Goal: Transaction & Acquisition: Purchase product/service

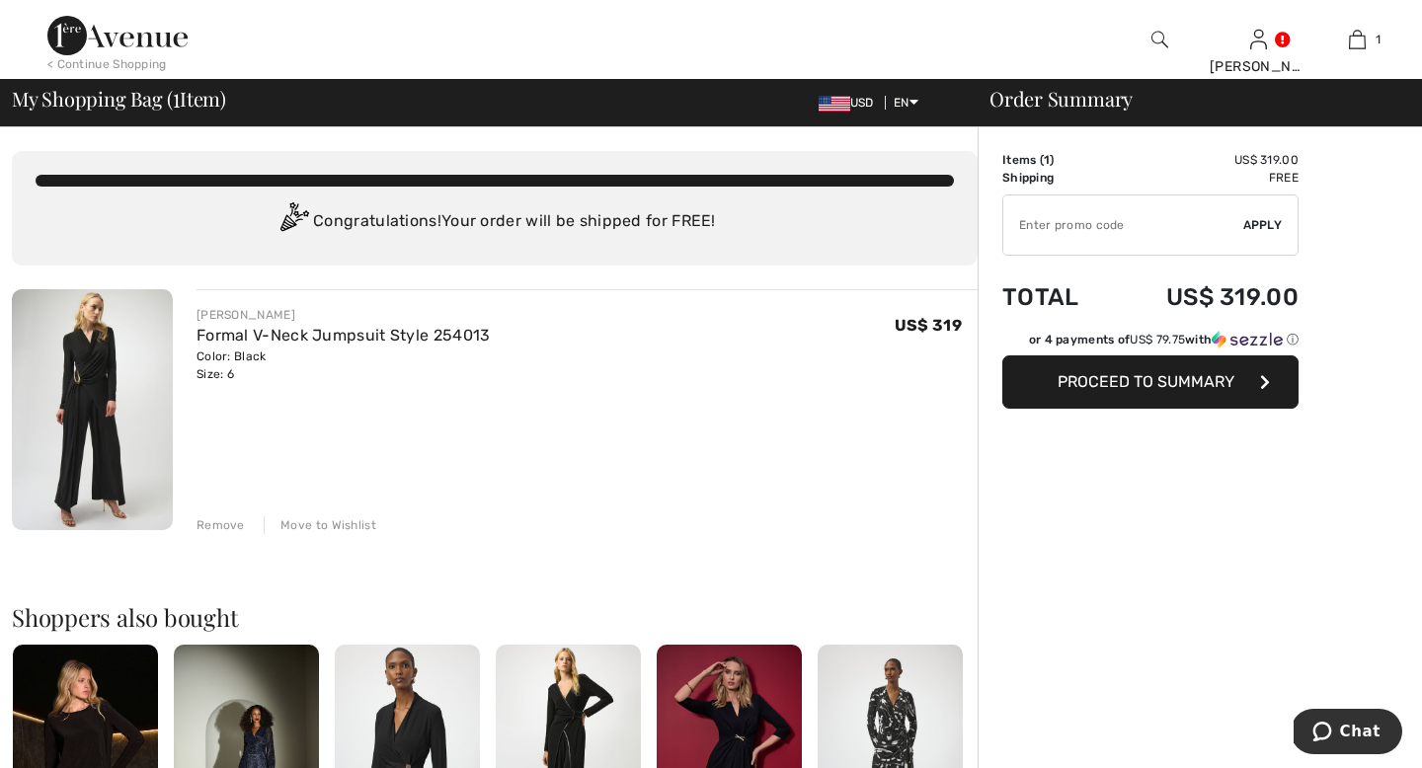
click at [1087, 391] on span "Proceed to Summary" at bounding box center [1146, 381] width 177 height 19
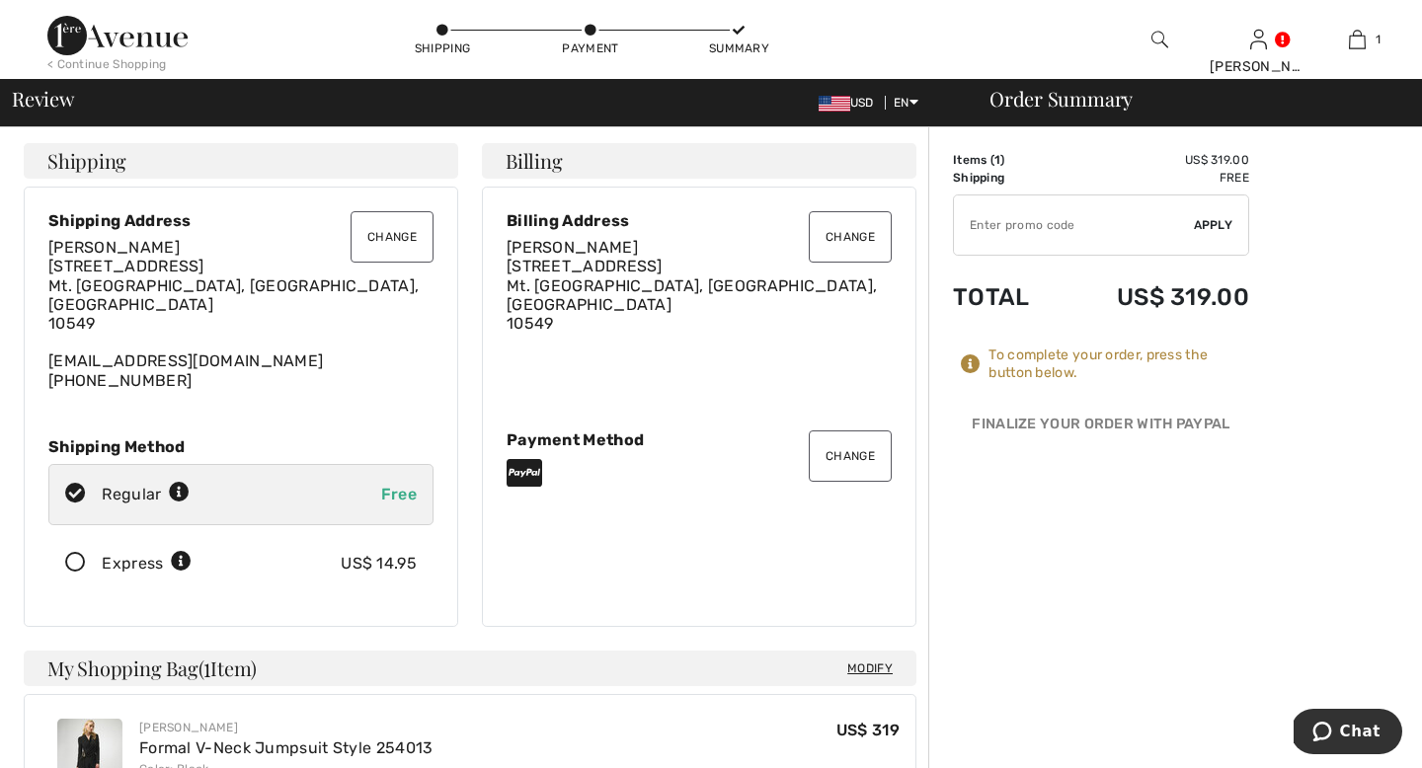
click at [852, 475] on button "Change" at bounding box center [850, 456] width 83 height 51
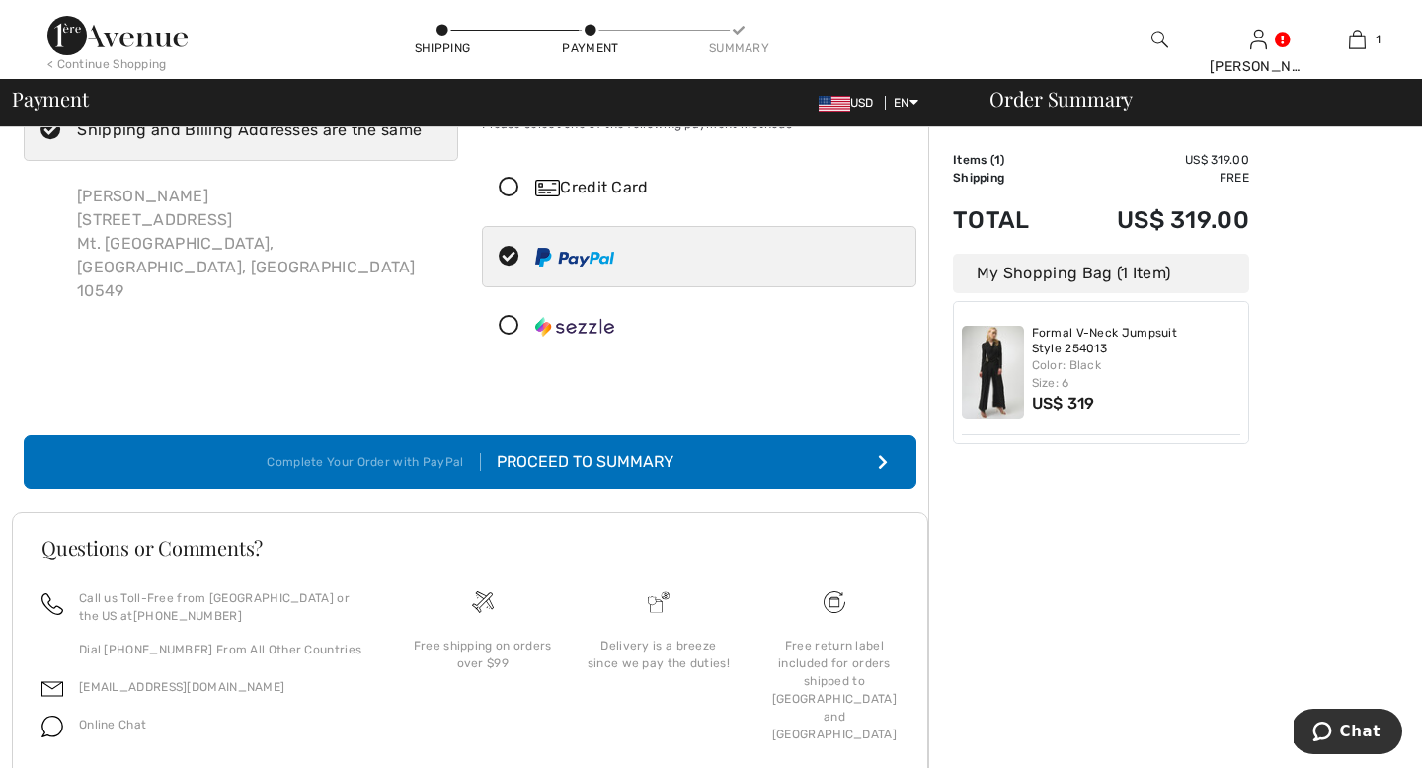
click at [610, 199] on div "Credit Card" at bounding box center [718, 188] width 367 height 24
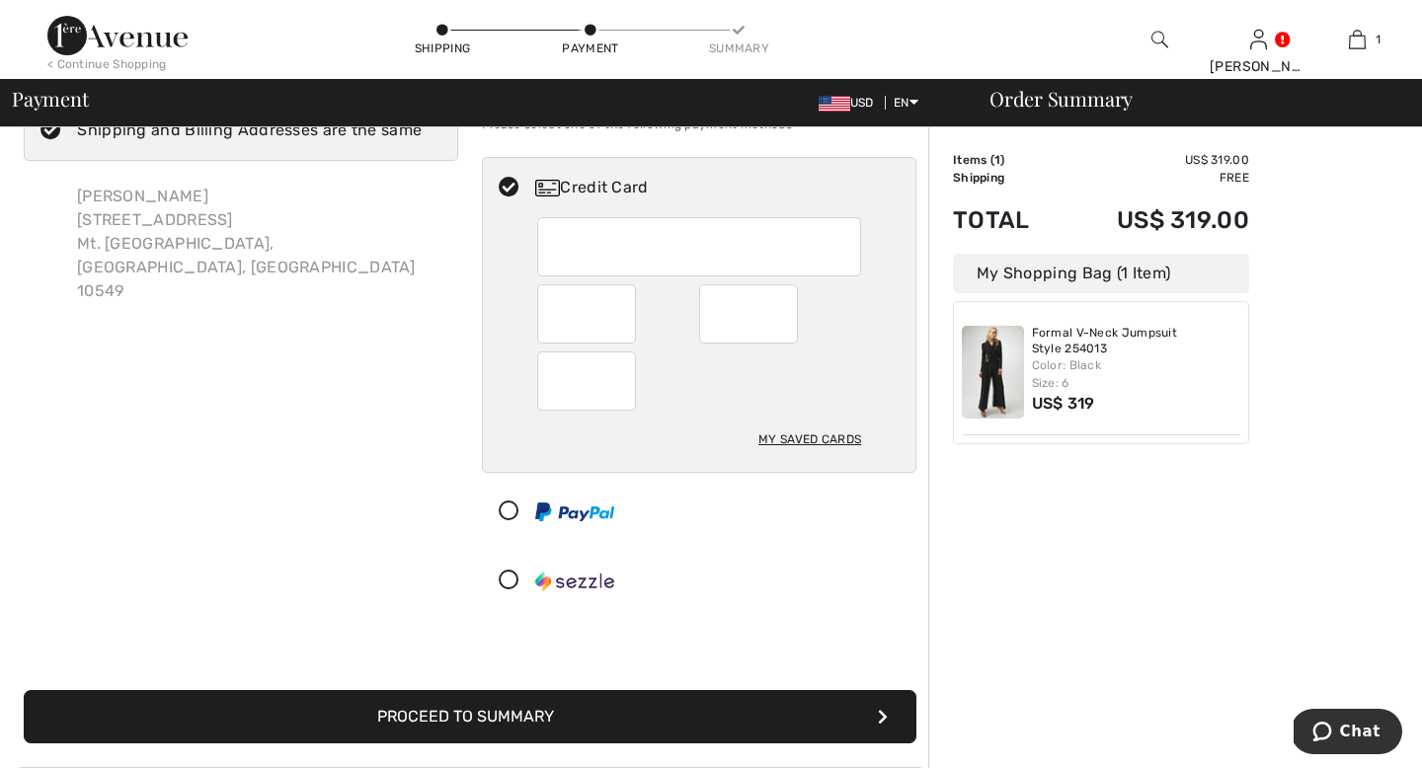
click at [773, 456] on div "My Saved Cards" at bounding box center [809, 440] width 103 height 34
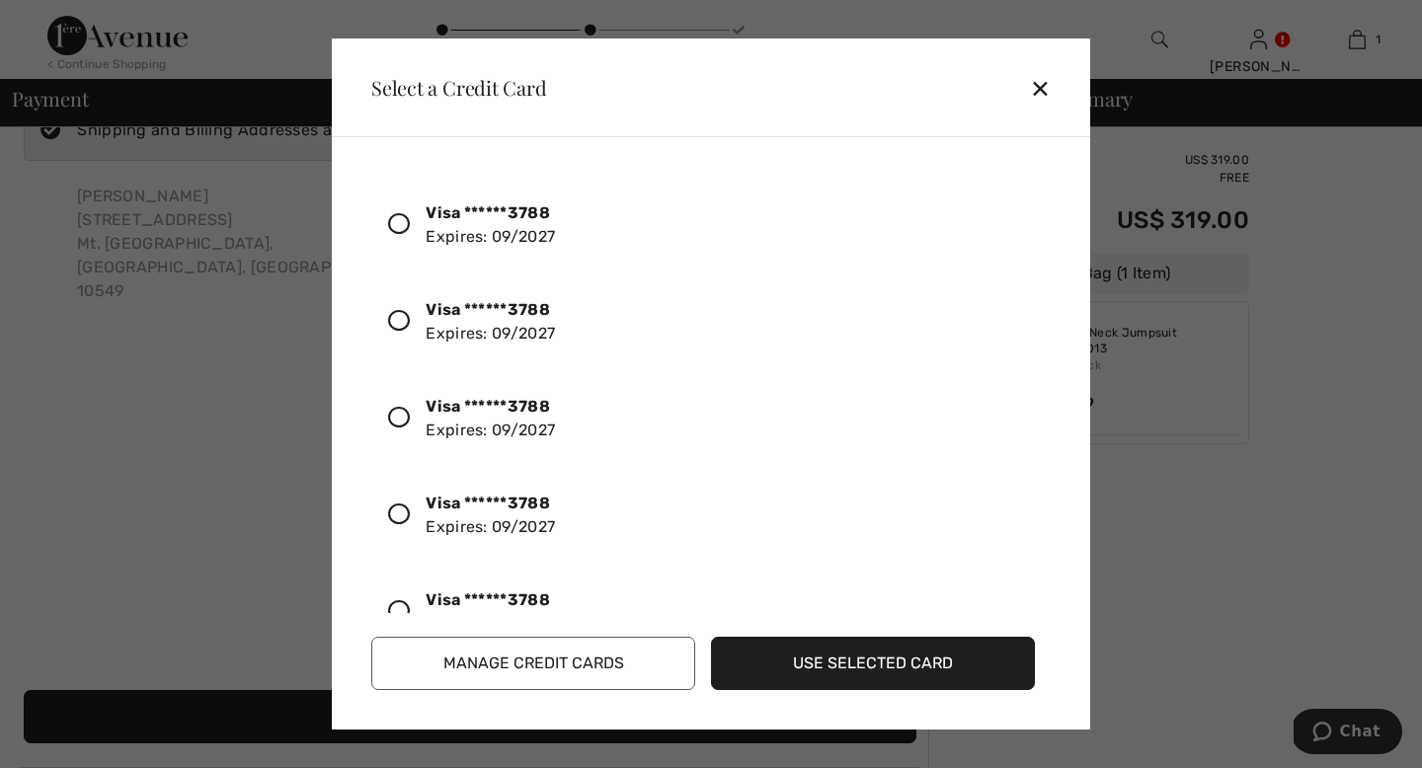
click at [410, 235] on icon at bounding box center [399, 224] width 22 height 22
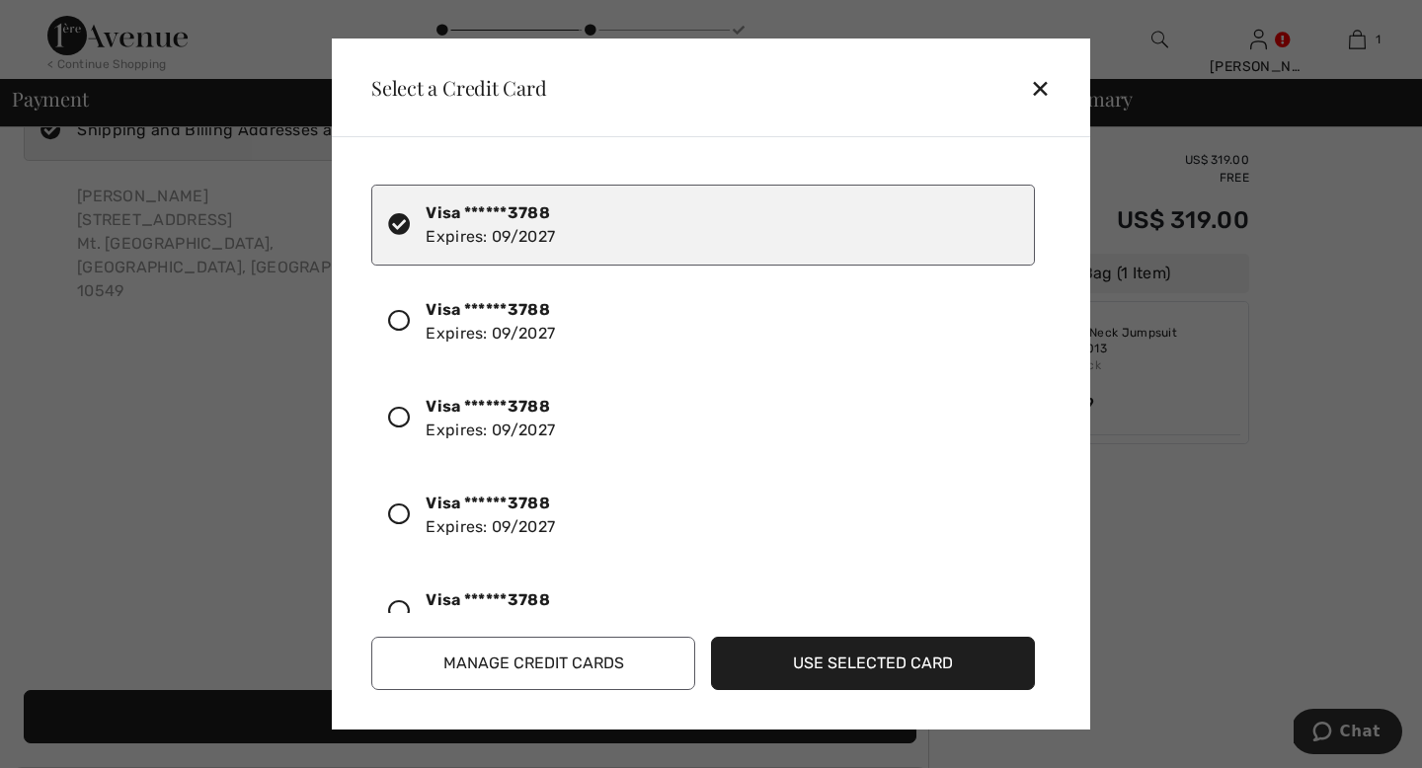
click at [816, 653] on button "Use Selected Card" at bounding box center [873, 663] width 324 height 53
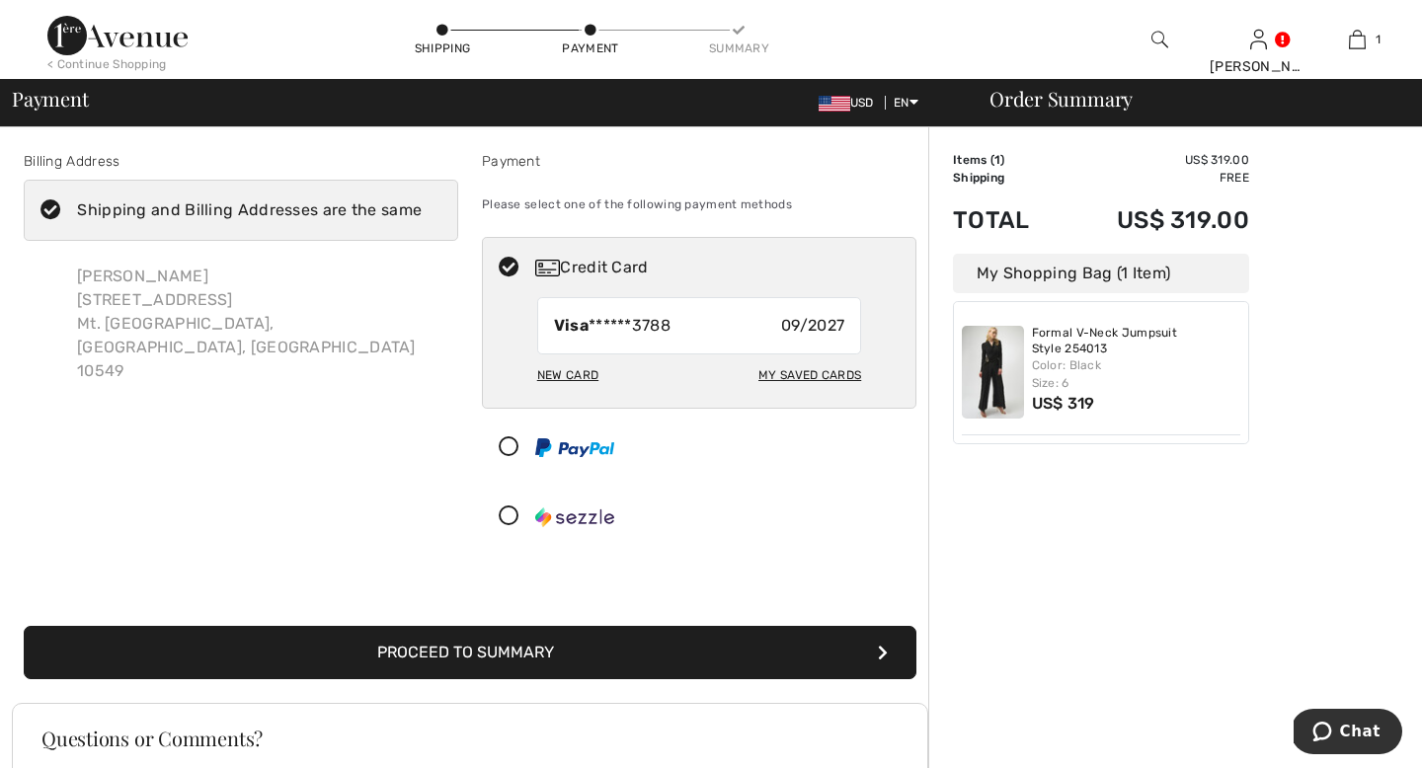
click at [639, 679] on button "Proceed to Summary" at bounding box center [470, 652] width 893 height 53
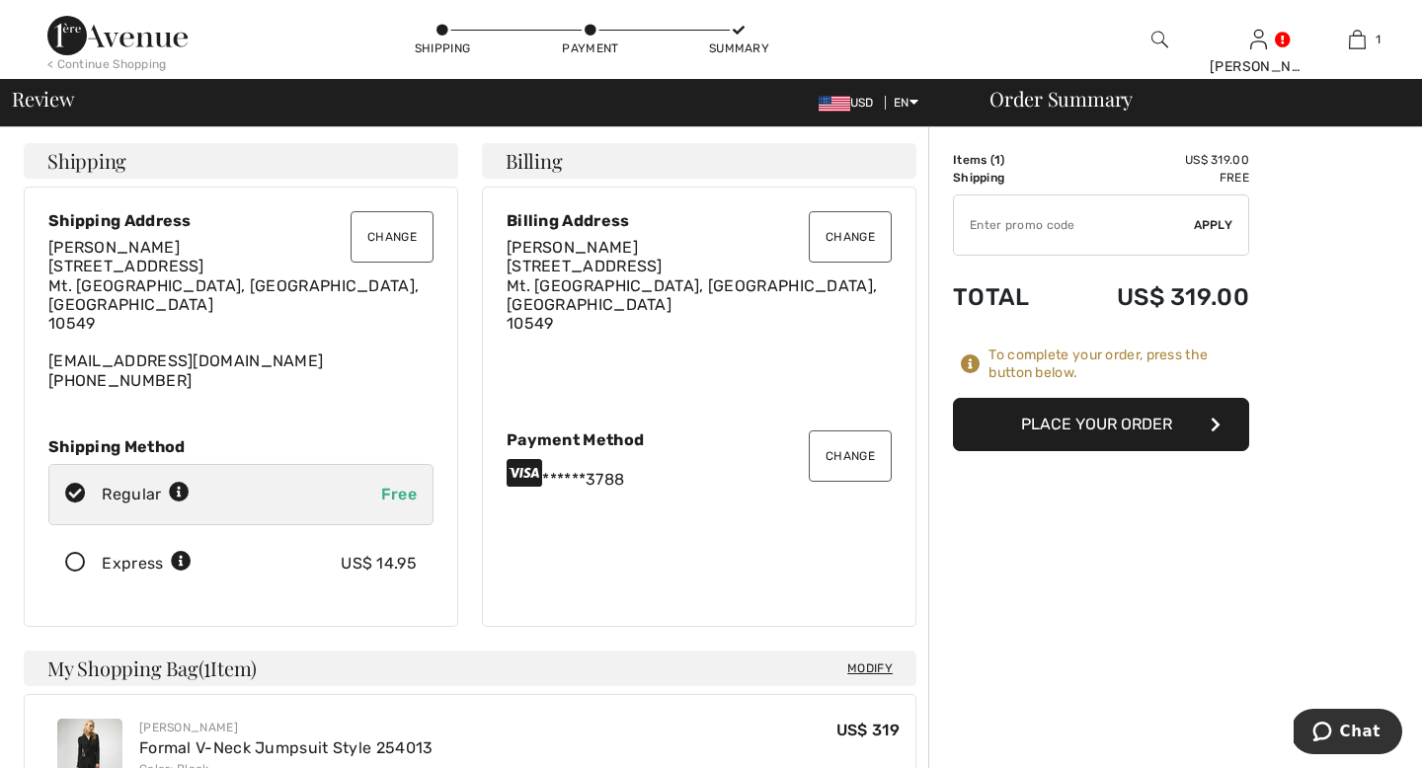
click at [1016, 451] on button "Place Your Order" at bounding box center [1101, 424] width 296 height 53
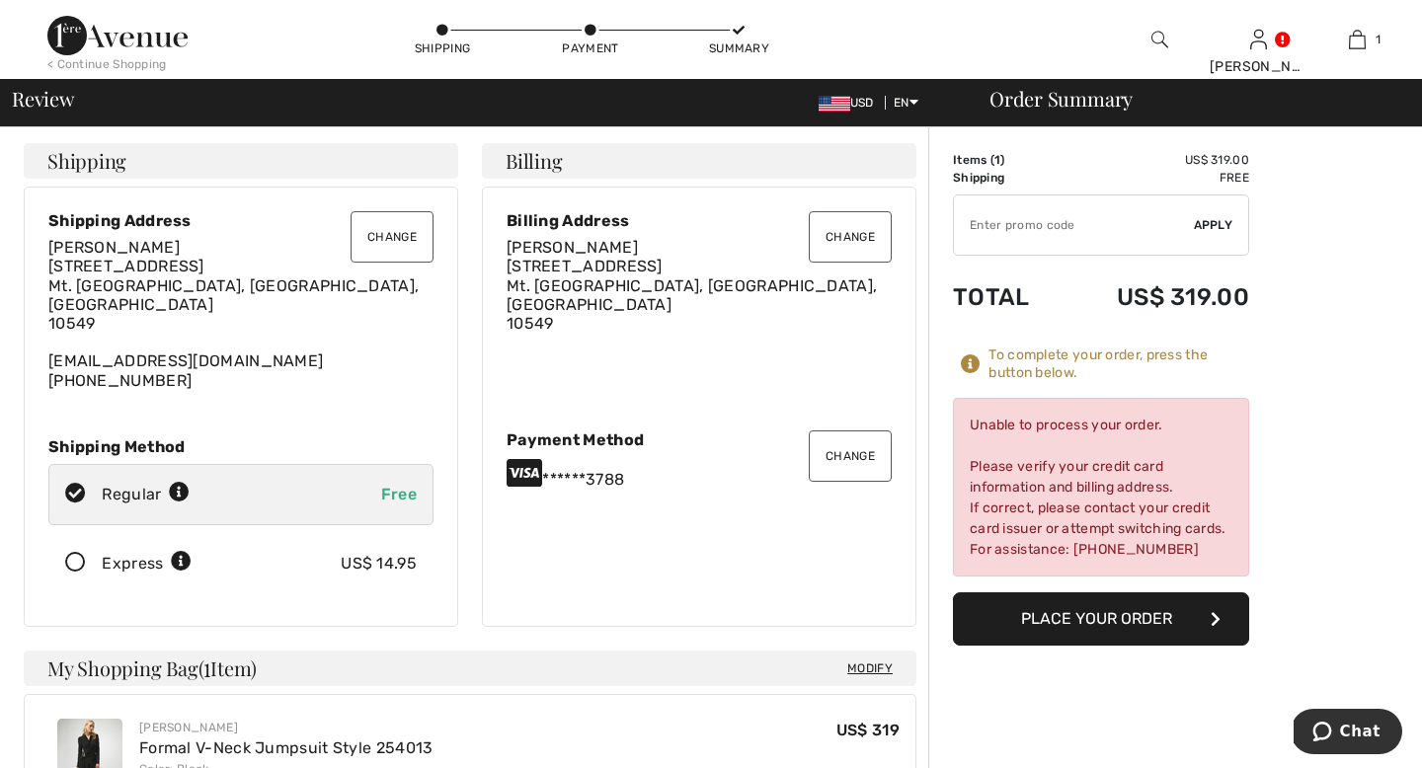
click at [580, 489] on div "******3788" at bounding box center [699, 473] width 385 height 32
click at [836, 481] on button "Change" at bounding box center [850, 456] width 83 height 51
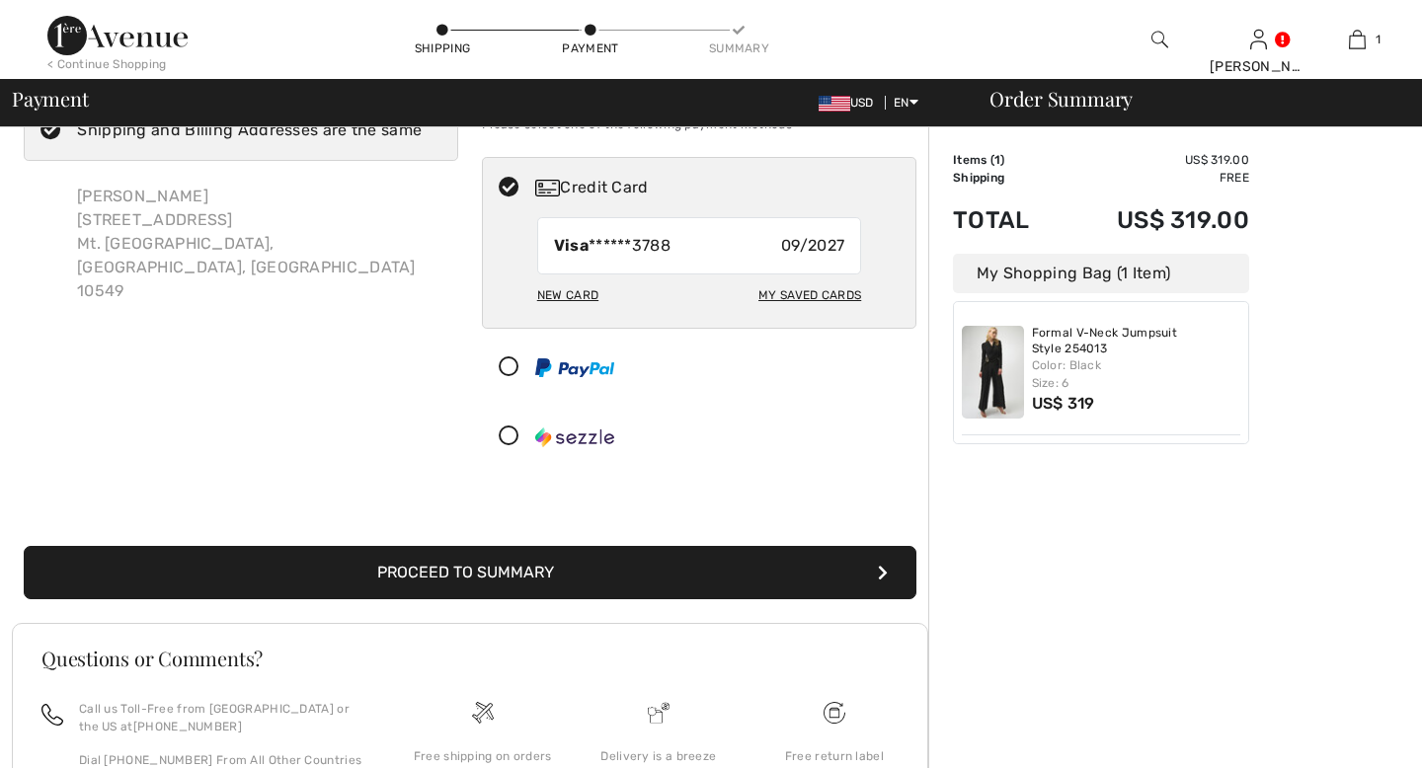
scroll to position [80, 0]
click at [781, 312] on div "My Saved Cards" at bounding box center [809, 295] width 103 height 34
radio input "true"
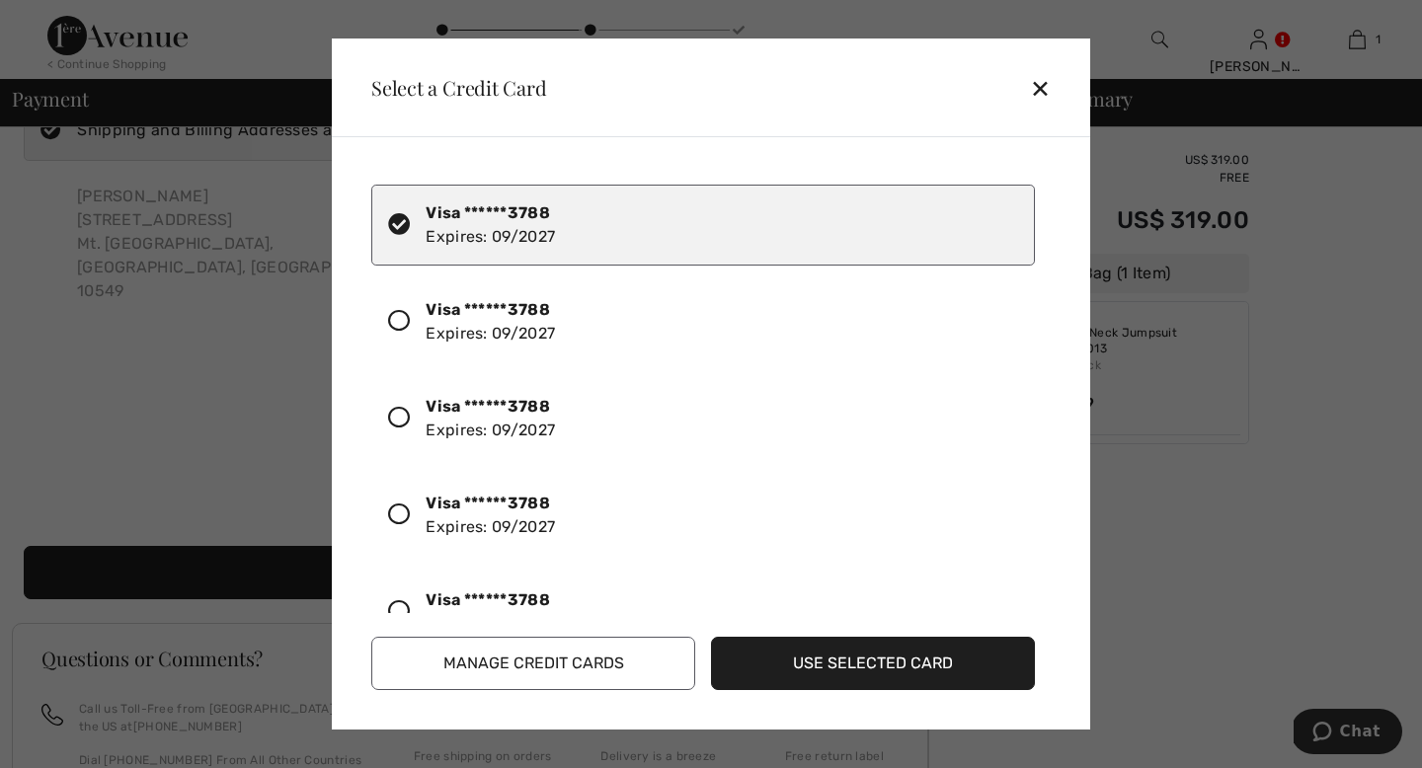
click at [410, 525] on icon at bounding box center [399, 515] width 22 height 22
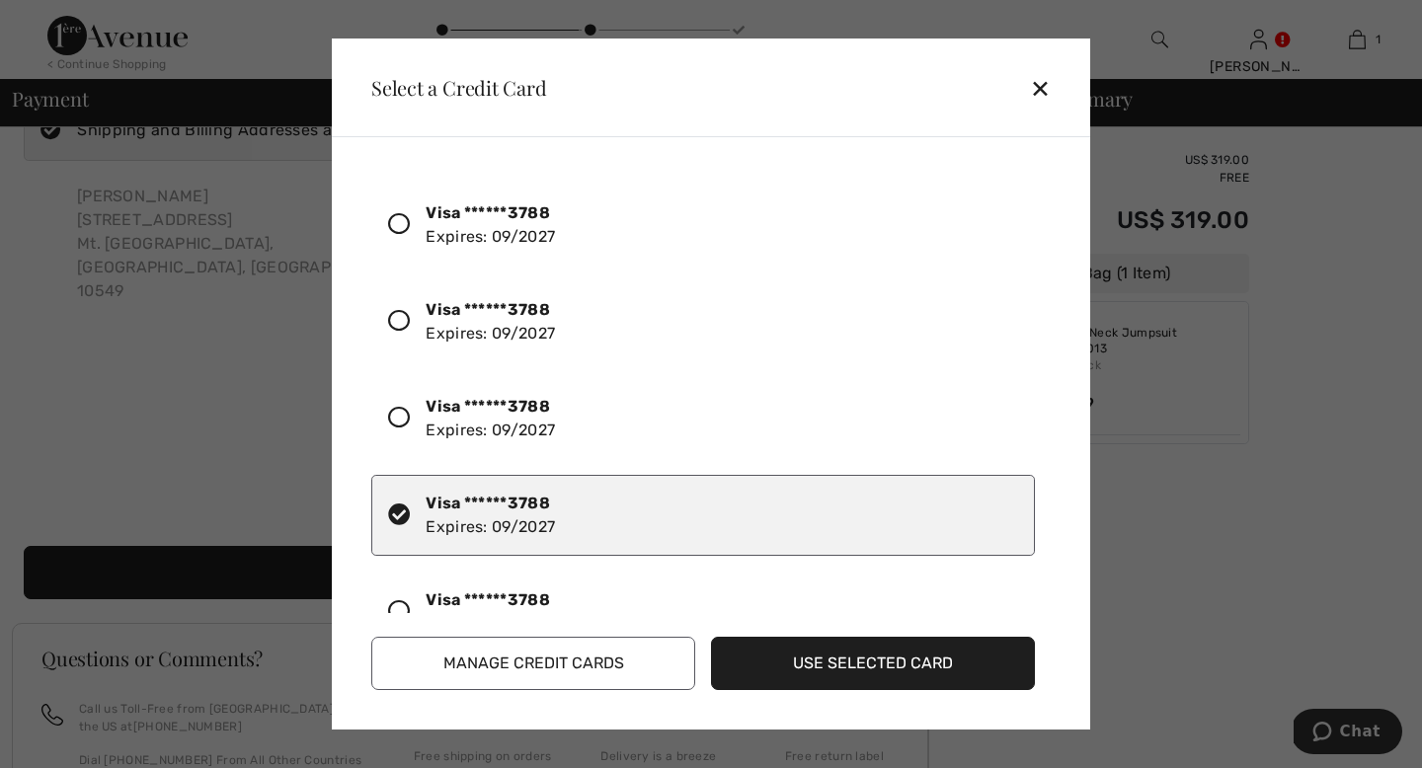
click at [767, 644] on button "Use Selected Card" at bounding box center [873, 663] width 324 height 53
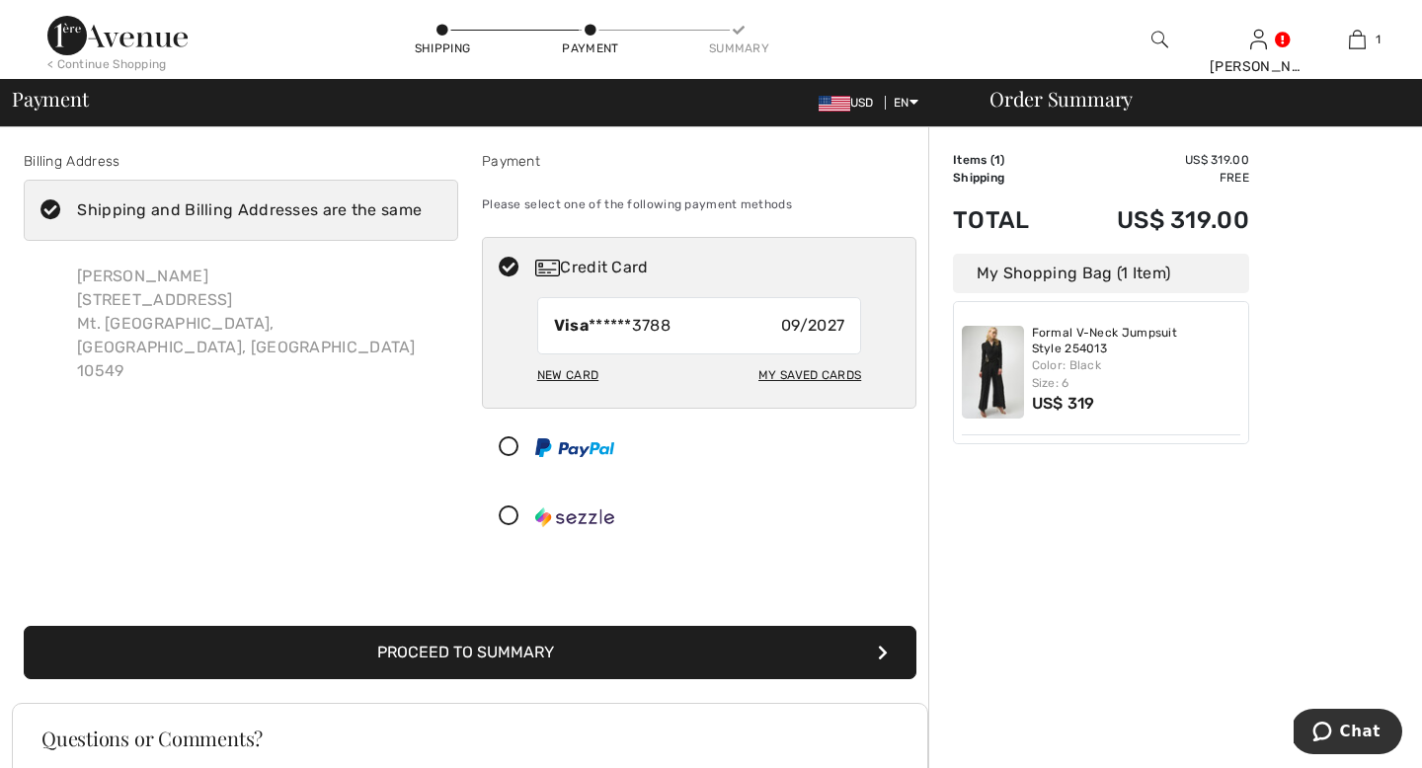
click at [696, 679] on button "Proceed to Summary" at bounding box center [470, 652] width 893 height 53
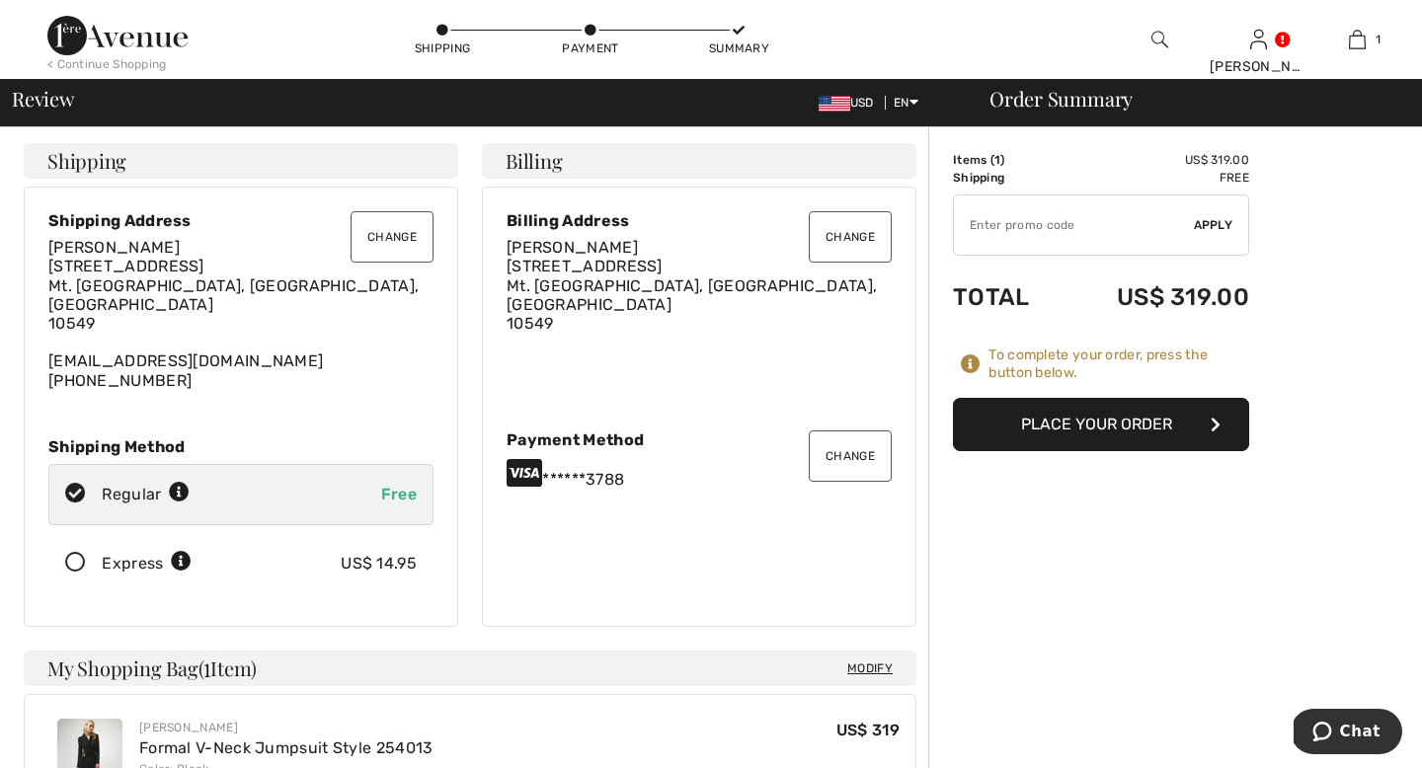
click at [1122, 451] on button "Place Your Order" at bounding box center [1101, 424] width 296 height 53
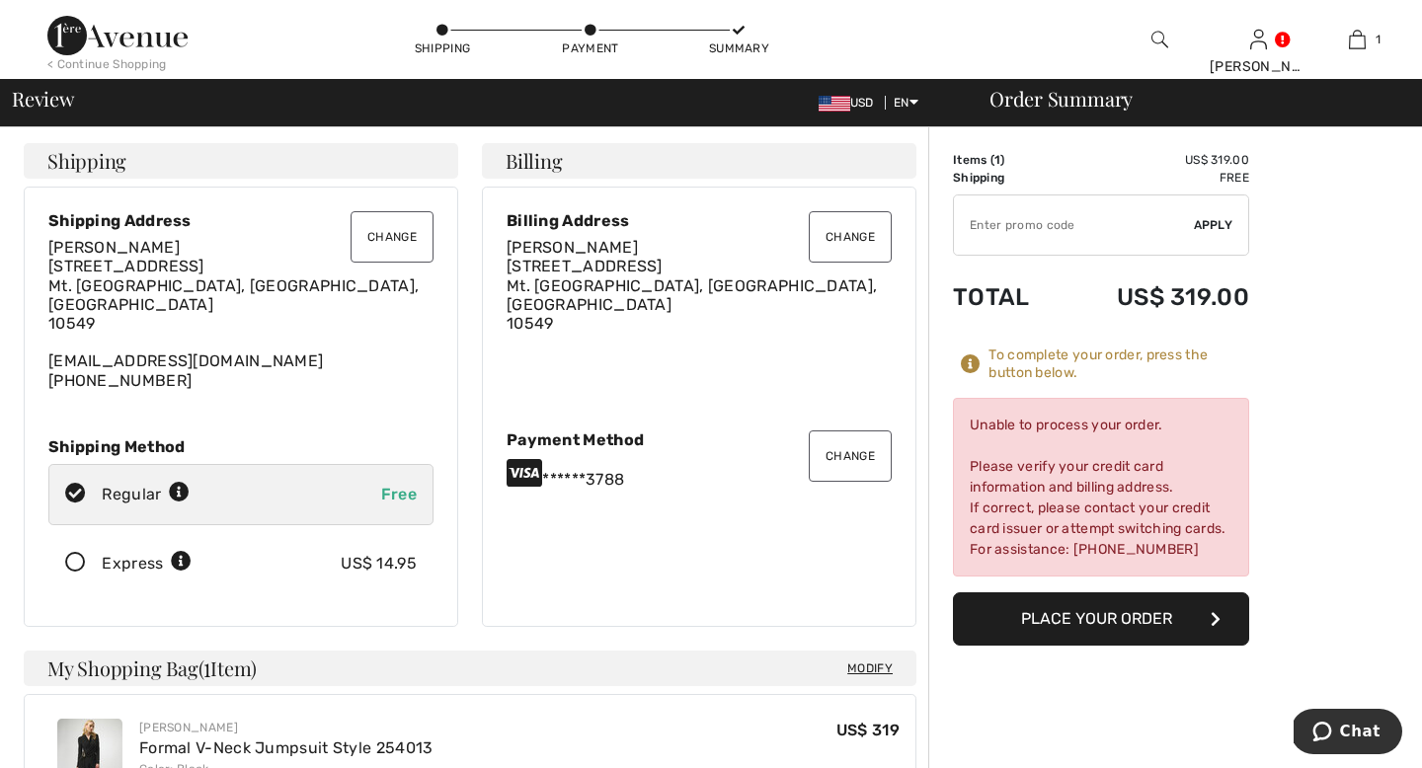
click at [841, 482] on button "Change" at bounding box center [850, 456] width 83 height 51
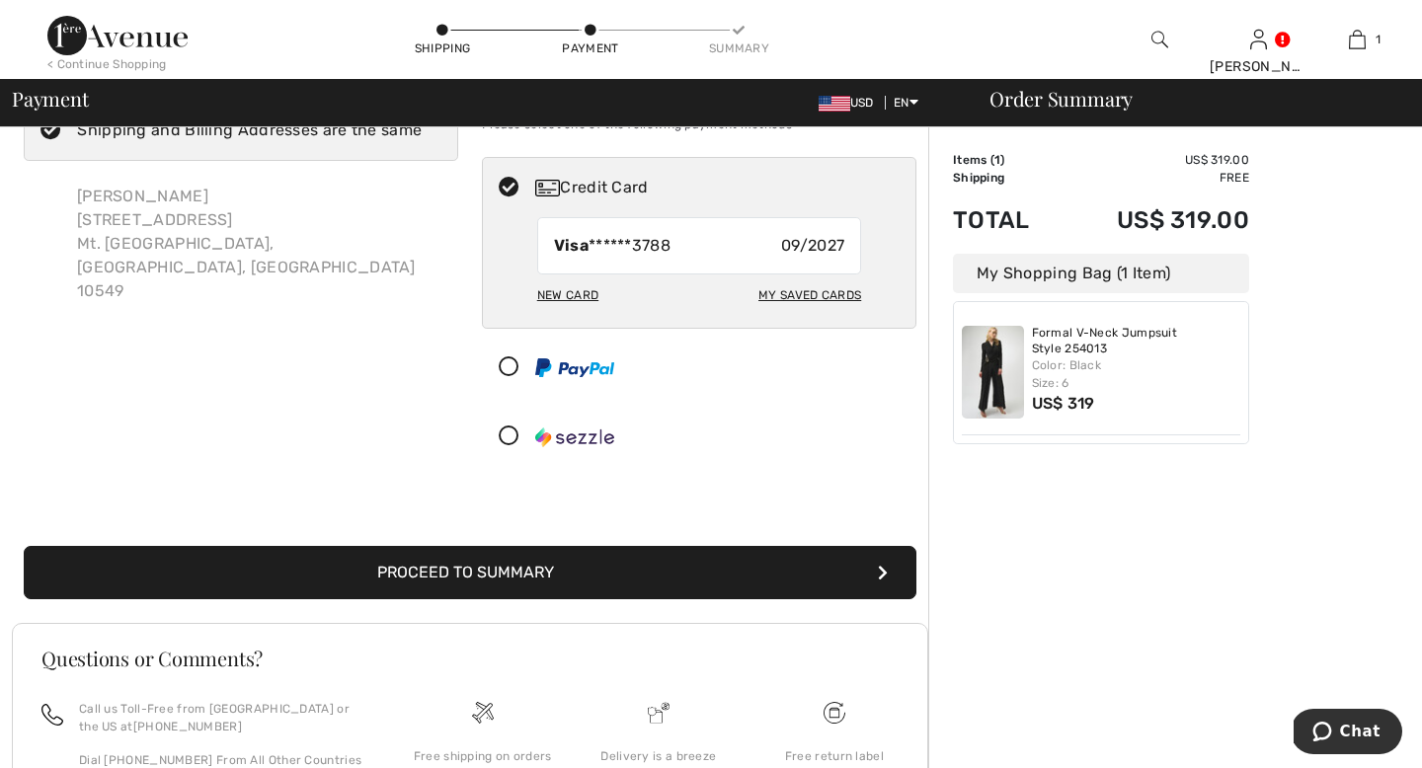
click at [757, 275] on div "Visa ******3788 09/2027" at bounding box center [699, 245] width 325 height 57
click at [803, 258] on span "09/2027" at bounding box center [812, 246] width 63 height 24
click at [584, 255] on strong "Visa" at bounding box center [571, 245] width 35 height 19
click at [560, 196] on img at bounding box center [547, 188] width 25 height 17
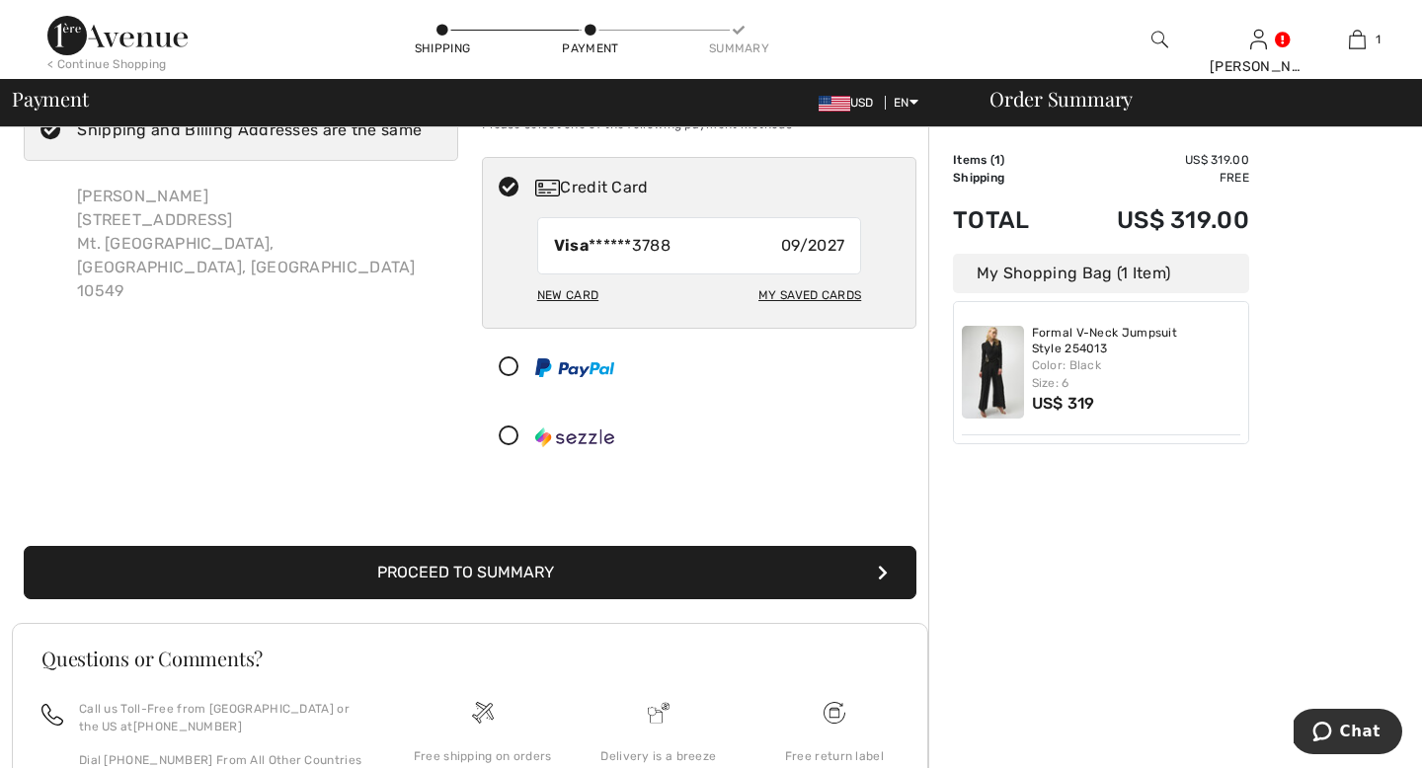
click at [810, 312] on div "My Saved Cards" at bounding box center [809, 295] width 103 height 34
radio input "true"
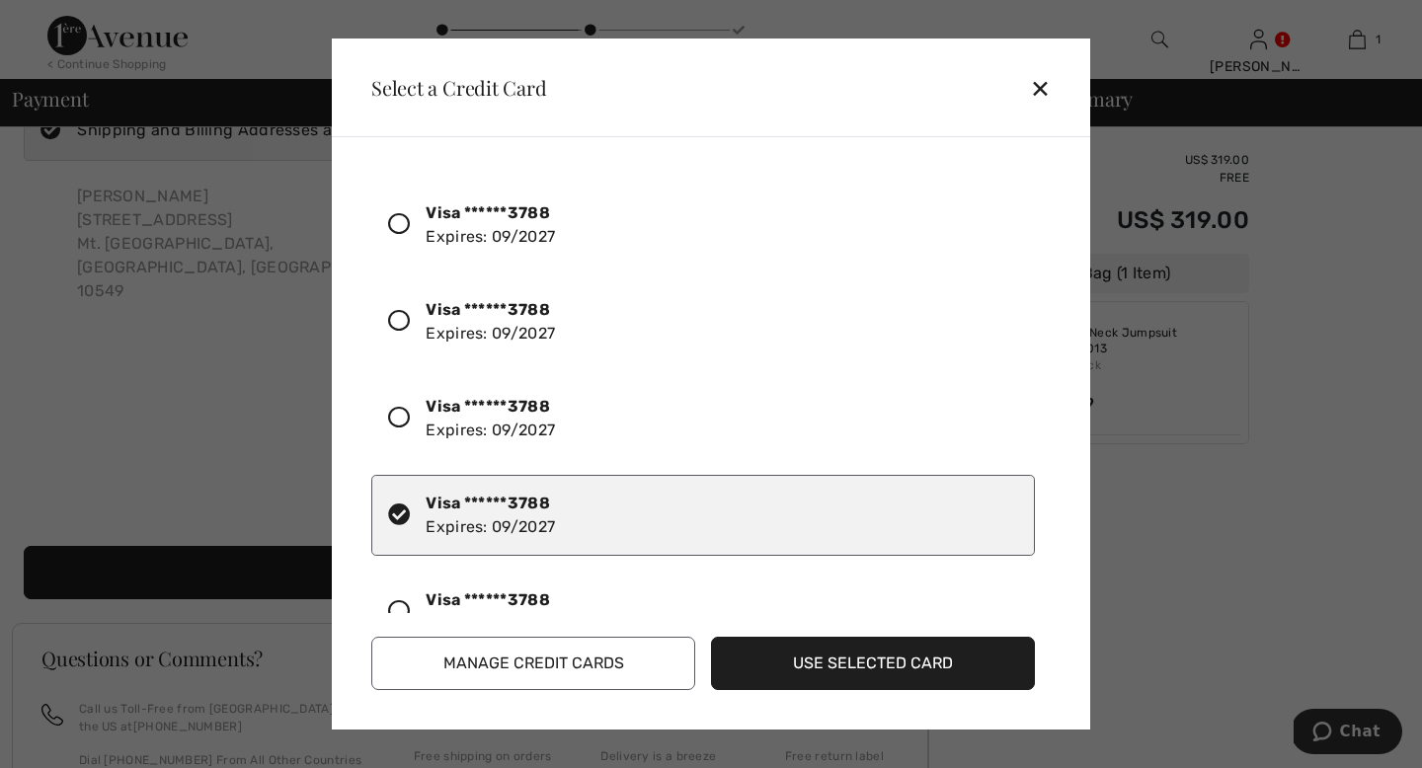
click at [591, 659] on button "Manage Credit Cards" at bounding box center [533, 663] width 324 height 53
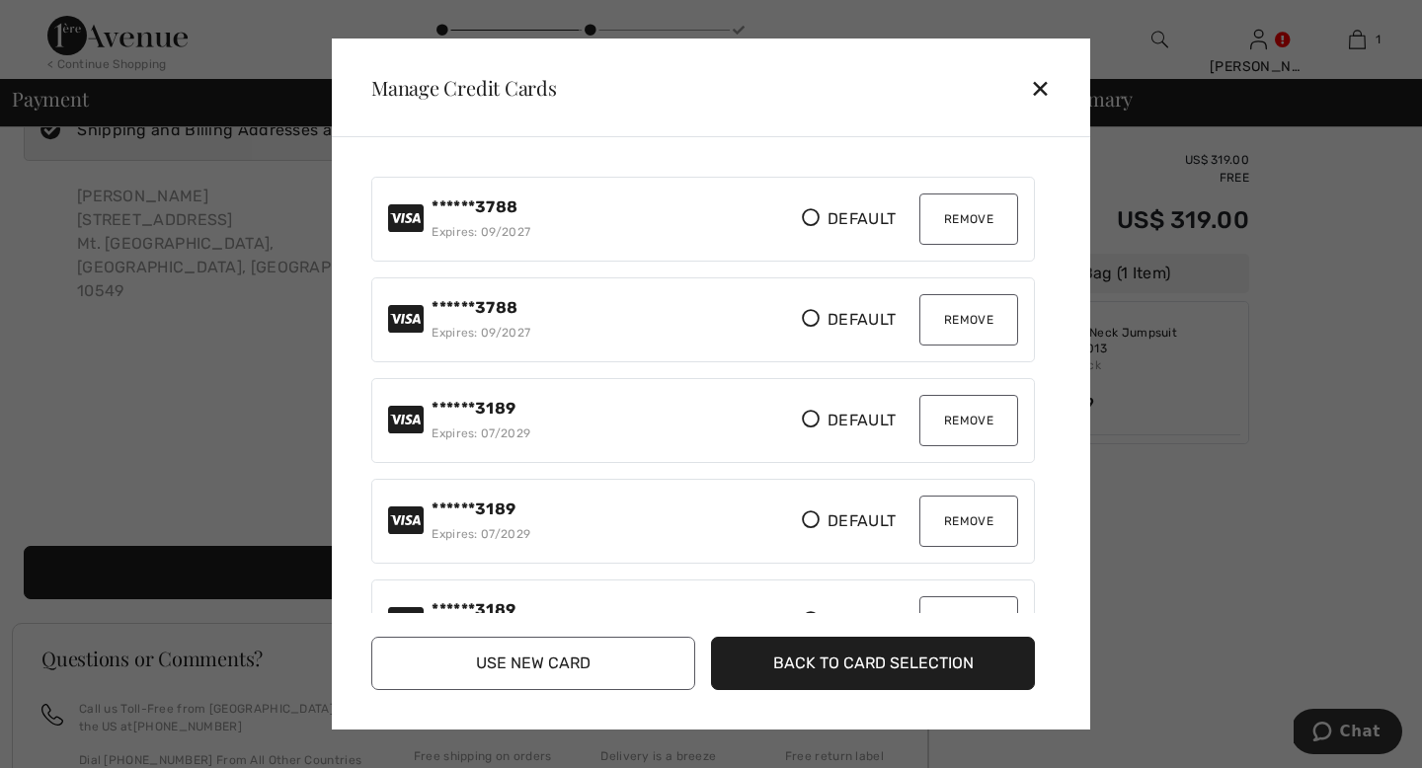
scroll to position [407, 0]
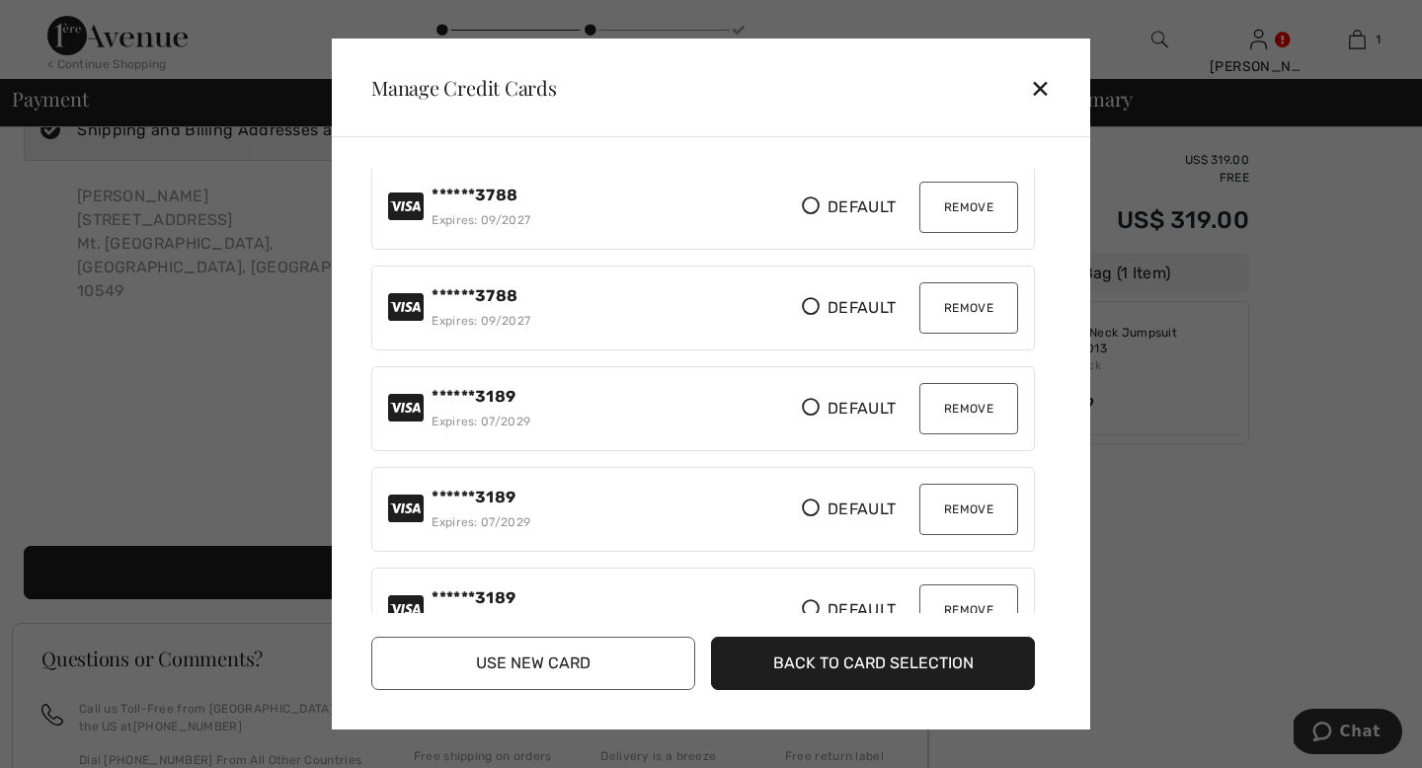
click at [802, 416] on icon at bounding box center [811, 407] width 18 height 18
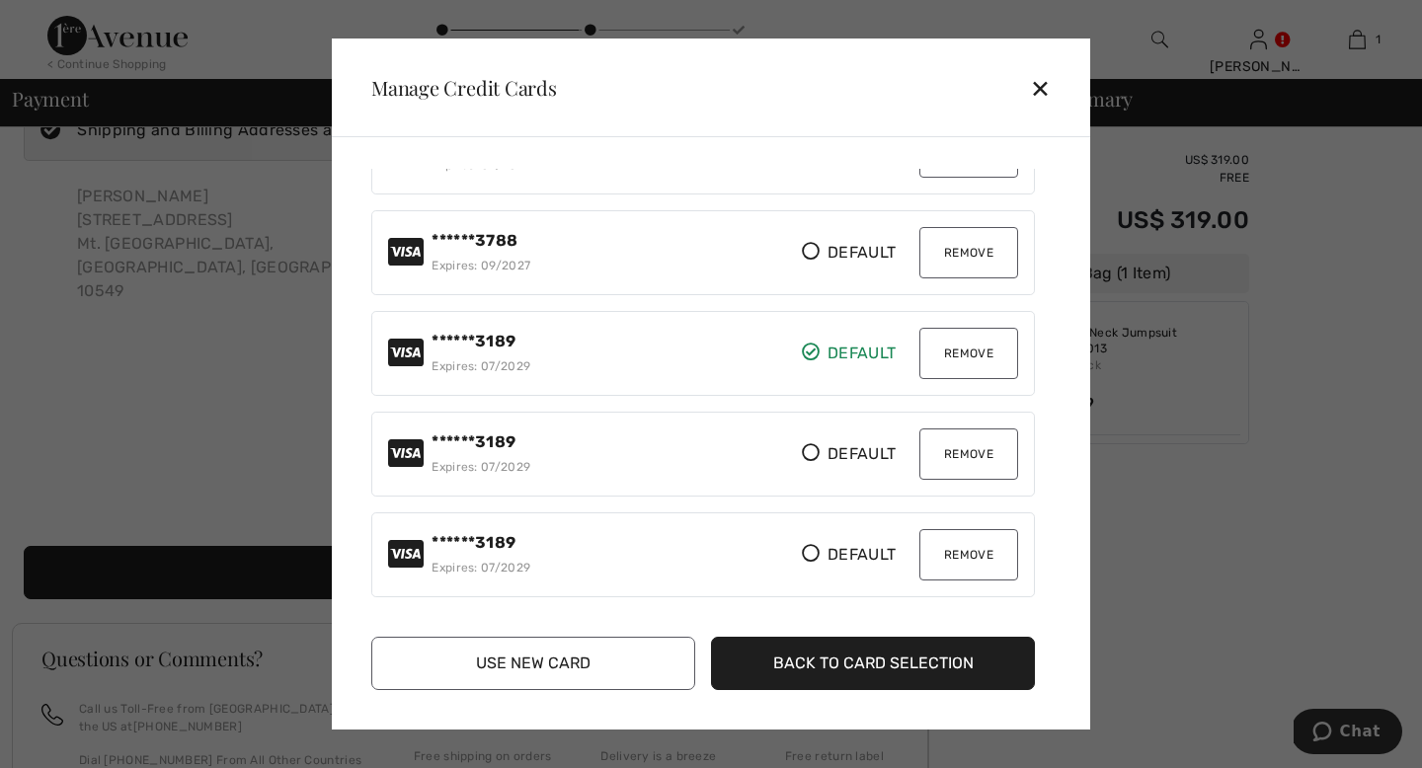
scroll to position [572, 0]
click at [821, 655] on button "Back to Card Selection" at bounding box center [873, 663] width 324 height 53
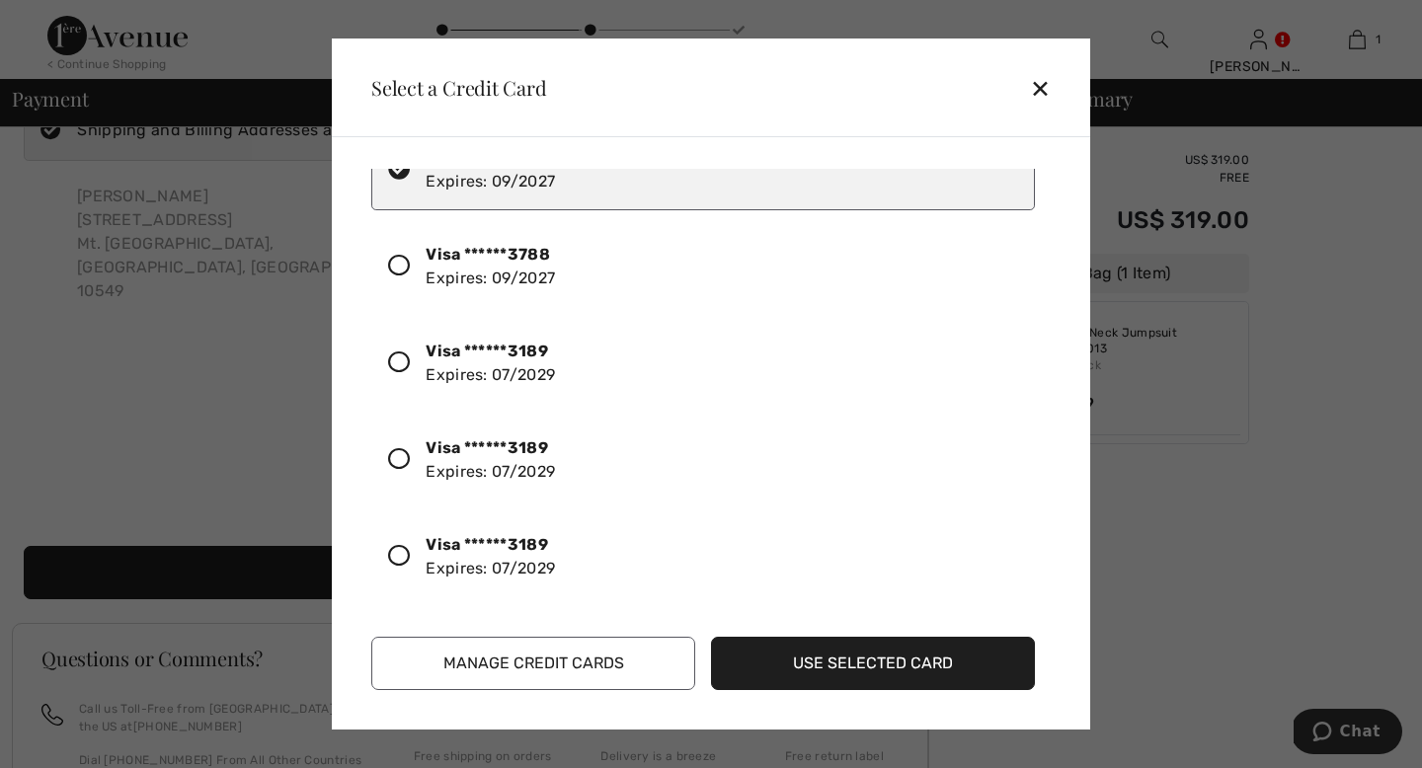
scroll to position [458, 0]
click at [410, 545] on icon at bounding box center [399, 556] width 22 height 22
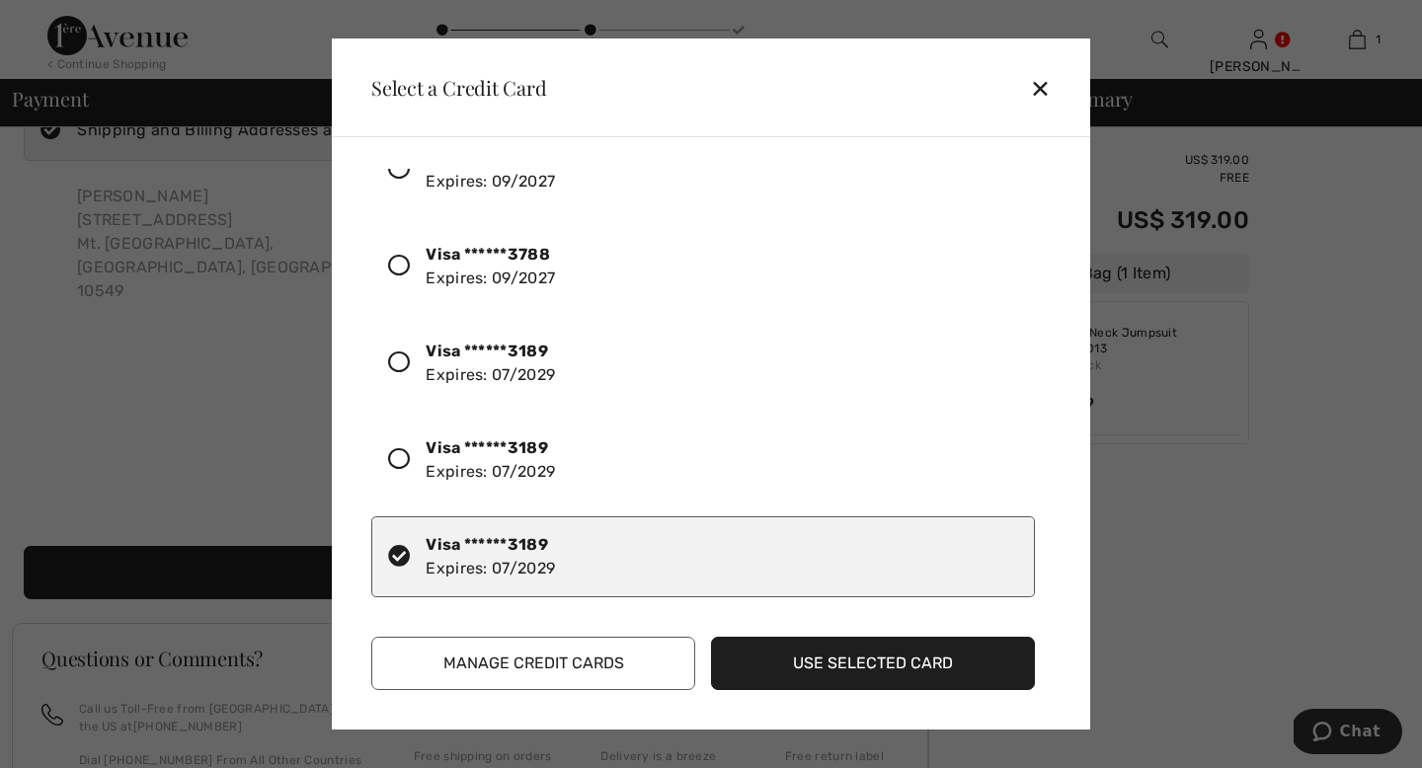
click at [775, 658] on button "Use Selected Card" at bounding box center [873, 663] width 324 height 53
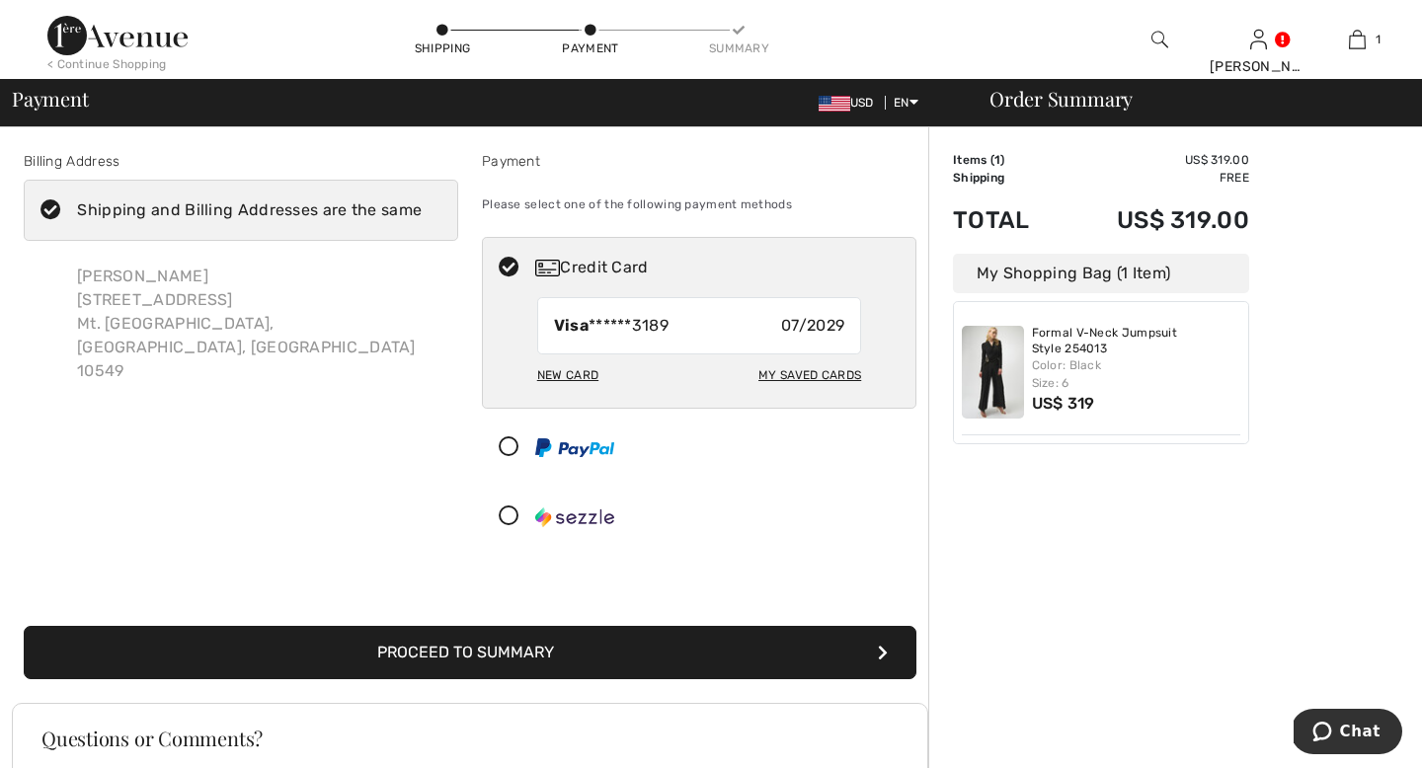
click at [675, 679] on button "Proceed to Summary" at bounding box center [470, 652] width 893 height 53
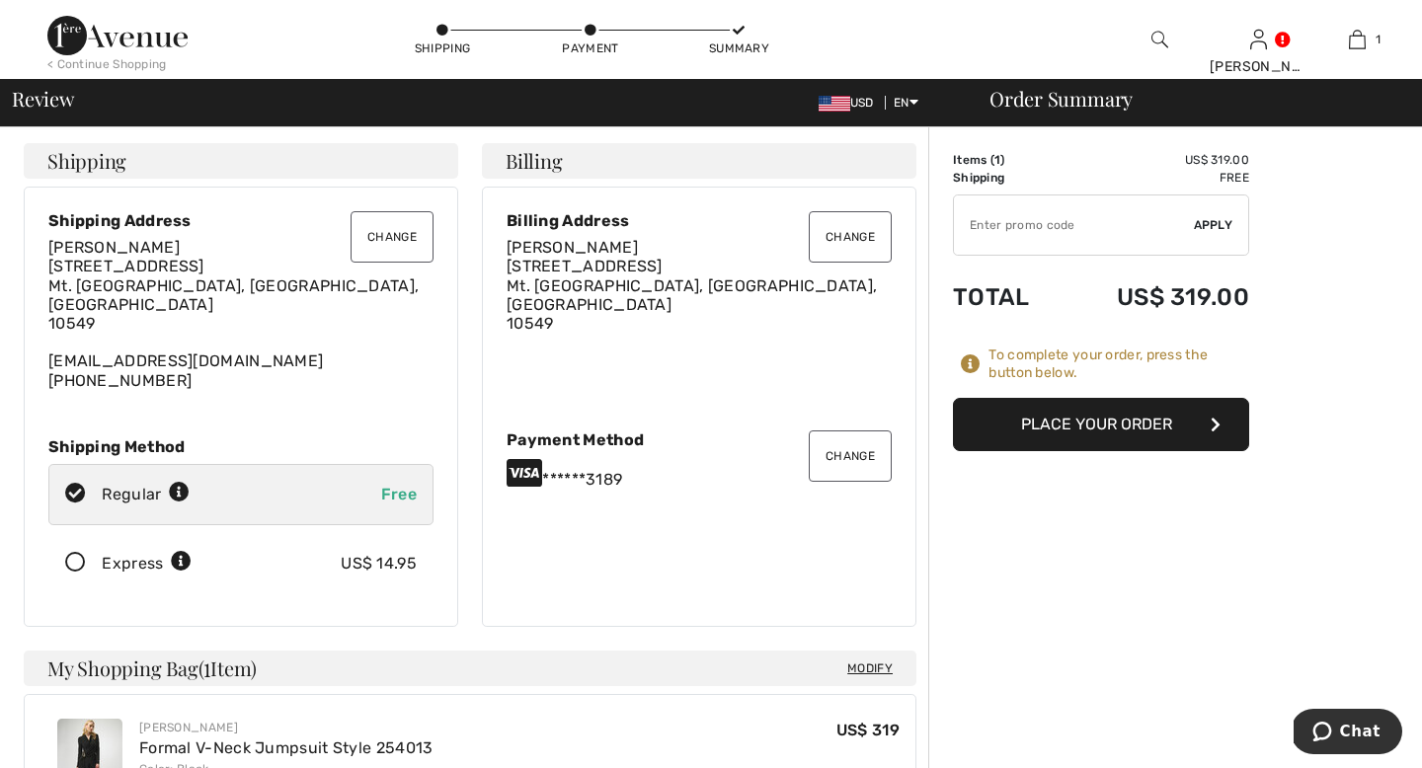
click at [1015, 451] on button "Place Your Order" at bounding box center [1101, 424] width 296 height 53
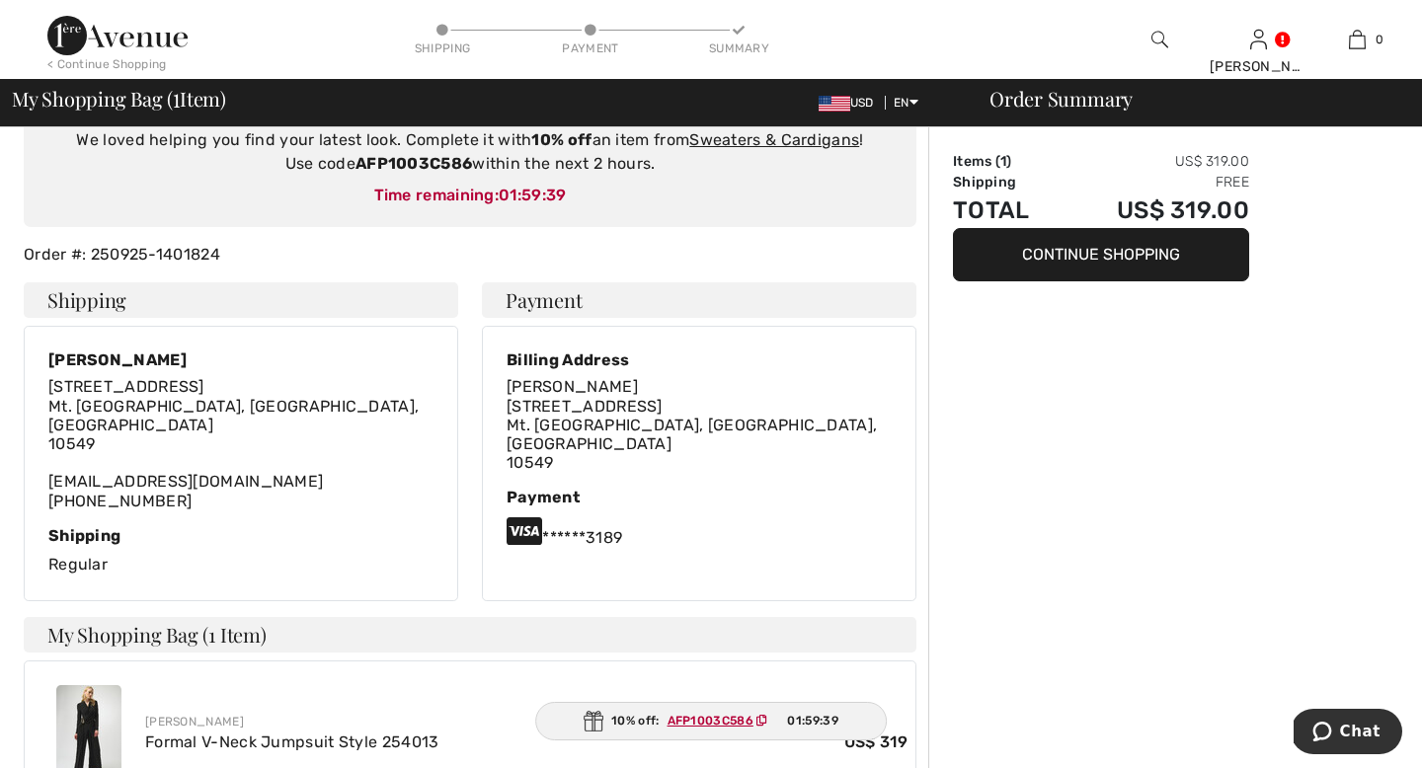
scroll to position [214, 0]
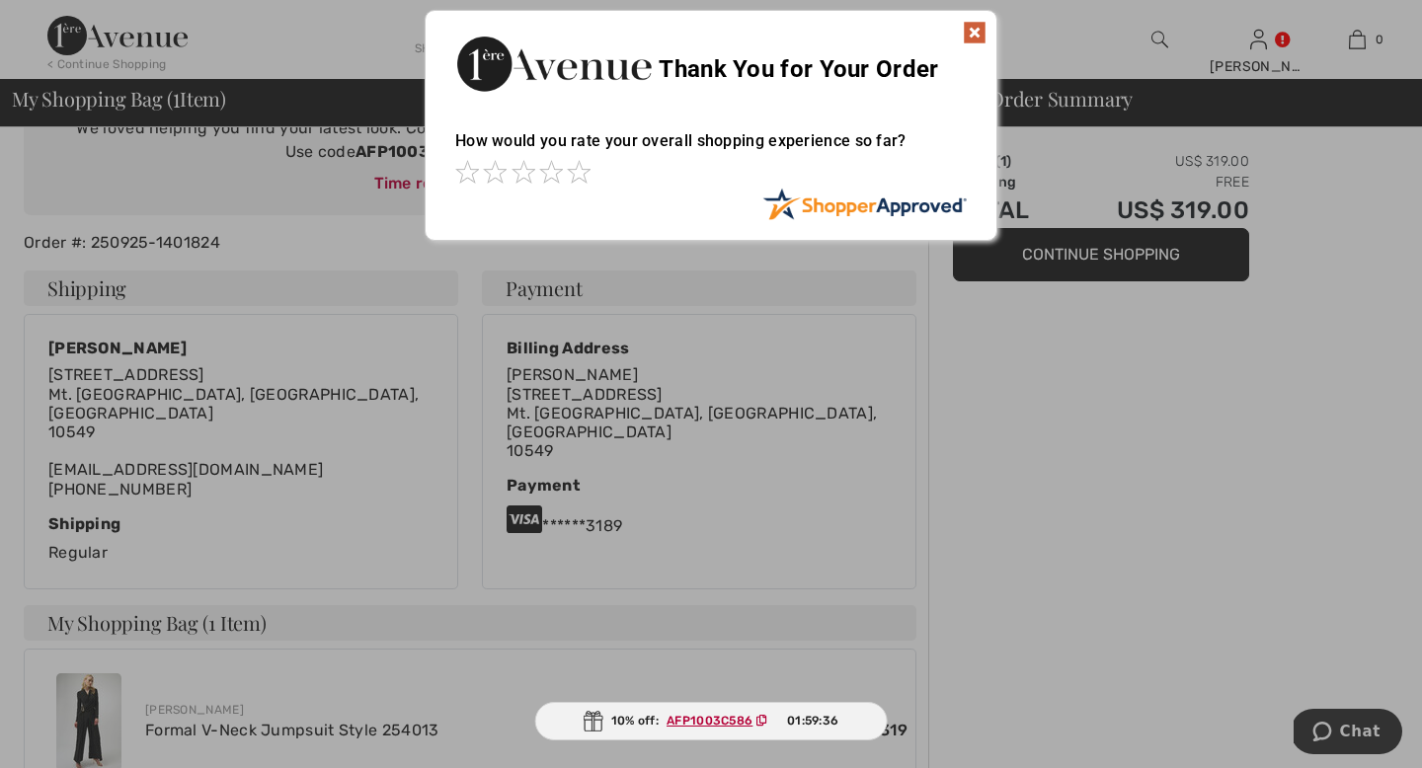
click at [973, 29] on img at bounding box center [975, 33] width 24 height 24
